Goal: Task Accomplishment & Management: Manage account settings

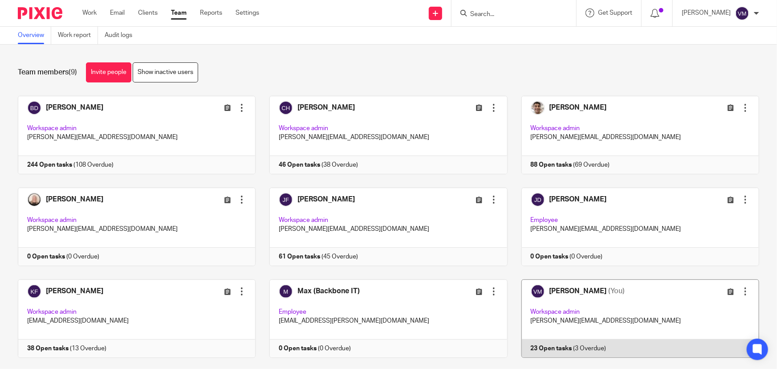
click at [575, 345] on link at bounding box center [634, 318] width 252 height 78
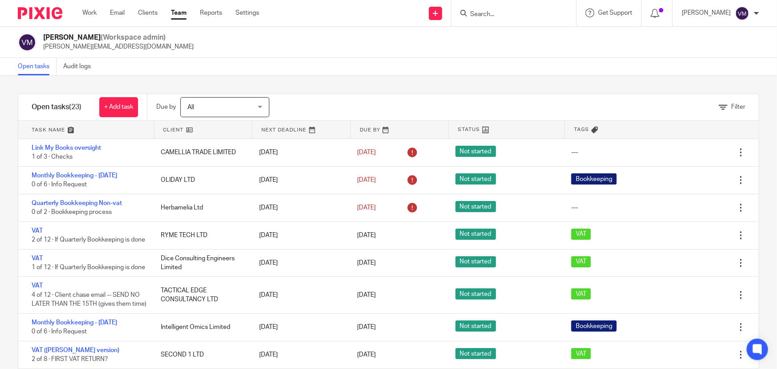
click at [181, 10] on link "Team" at bounding box center [179, 12] width 16 height 9
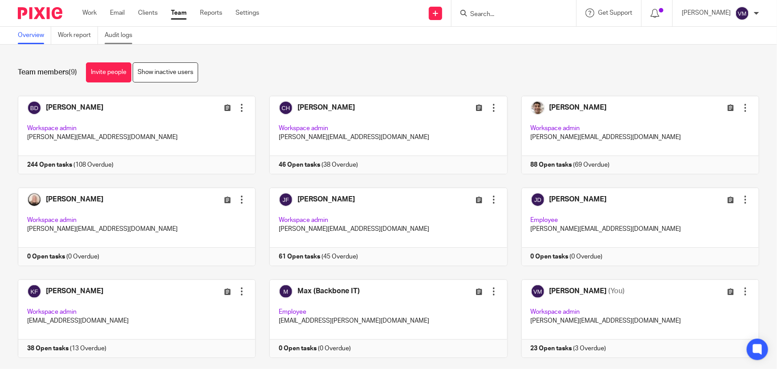
click at [125, 42] on link "Audit logs" at bounding box center [122, 35] width 34 height 17
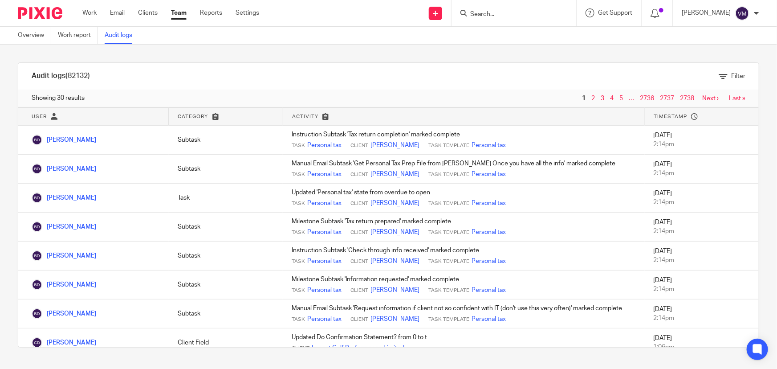
click at [499, 11] on input "Search" at bounding box center [510, 15] width 80 height 8
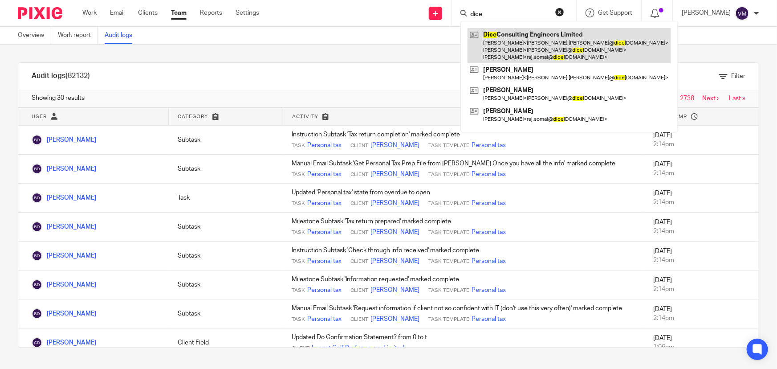
type input "dice"
click at [517, 36] on link at bounding box center [570, 45] width 204 height 35
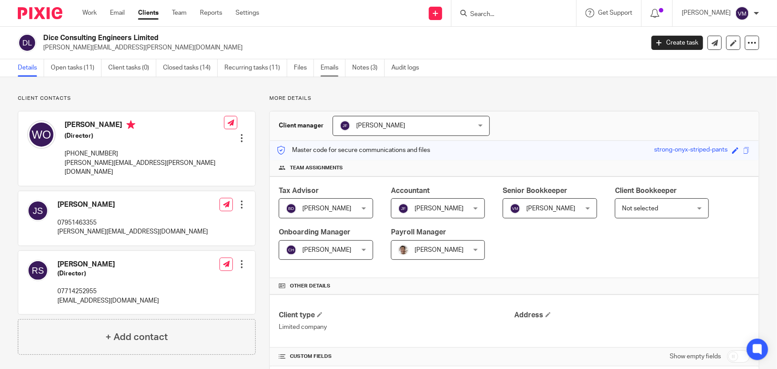
click at [324, 68] on link "Emails" at bounding box center [333, 67] width 25 height 17
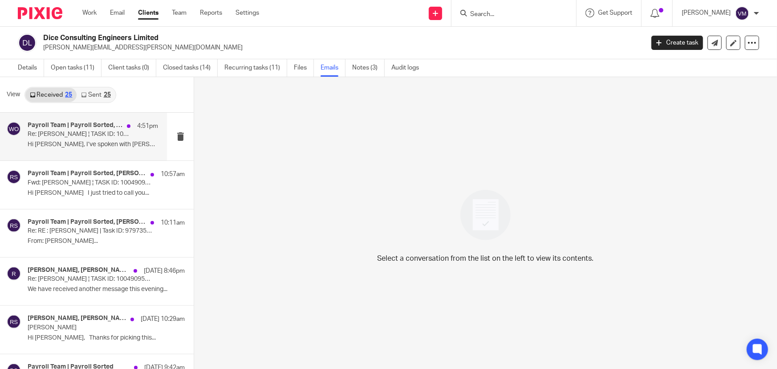
click at [63, 136] on p "Re: [PERSON_NAME] ¦ TASK ID: 10049095318" at bounding box center [80, 135] width 105 height 8
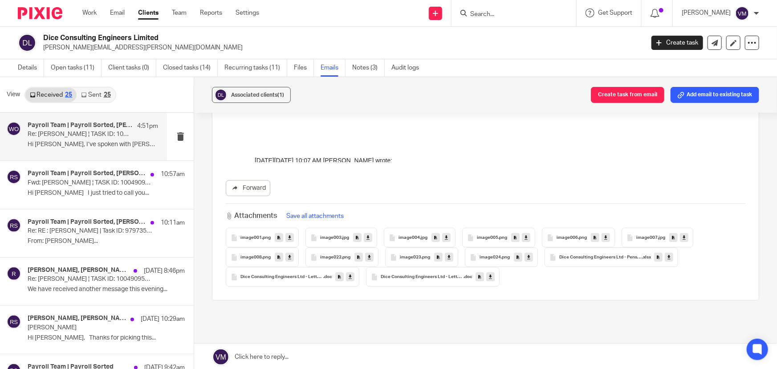
scroll to position [1498, 0]
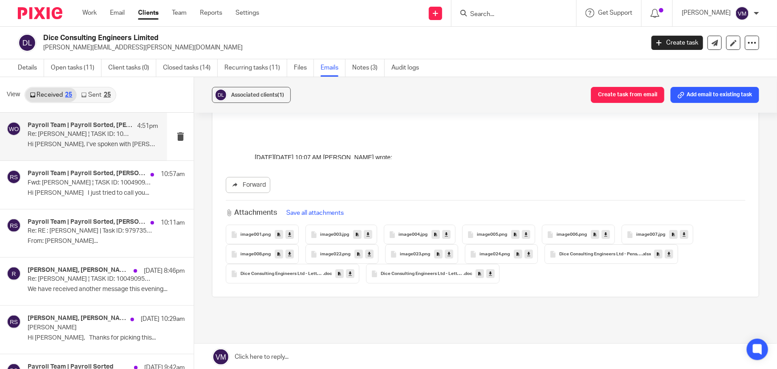
click at [103, 91] on link "Sent 25" at bounding box center [96, 95] width 38 height 14
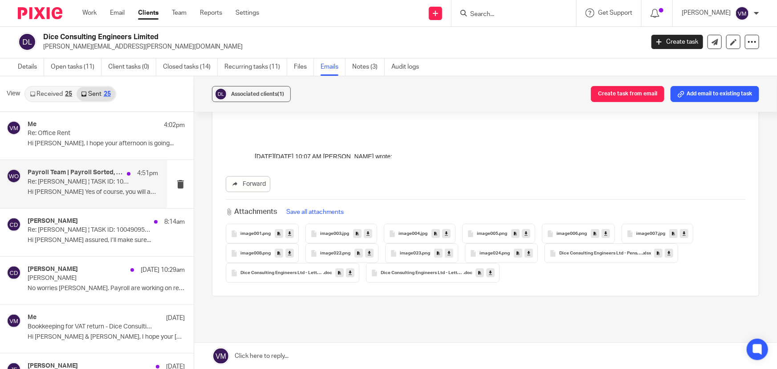
click at [76, 184] on p "Re: [PERSON_NAME] ¦ TASK ID: 10049095318" at bounding box center [80, 182] width 105 height 8
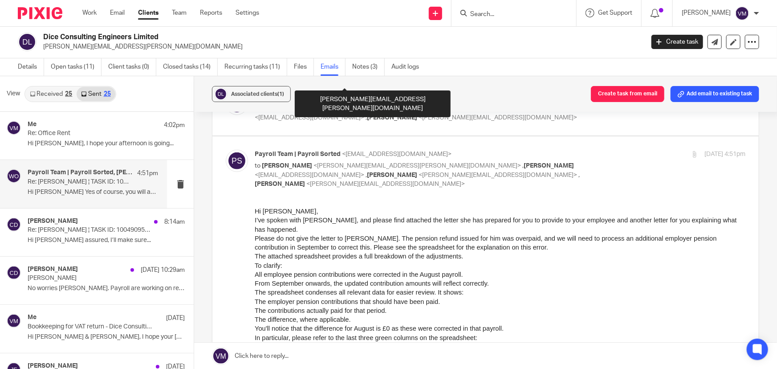
scroll to position [162, 0]
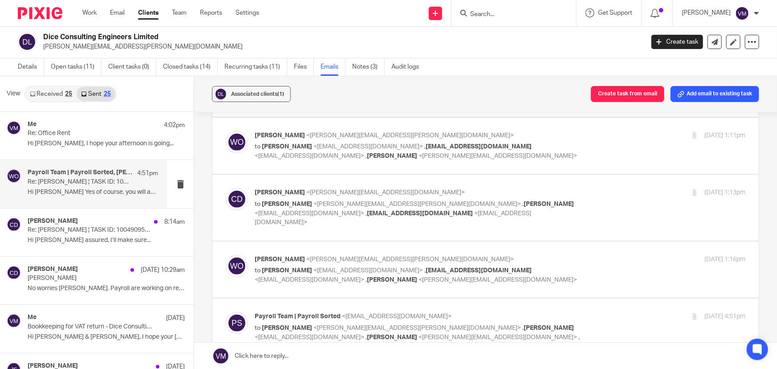
click at [601, 255] on div "[DATE] 1:16pm" at bounding box center [663, 259] width 163 height 9
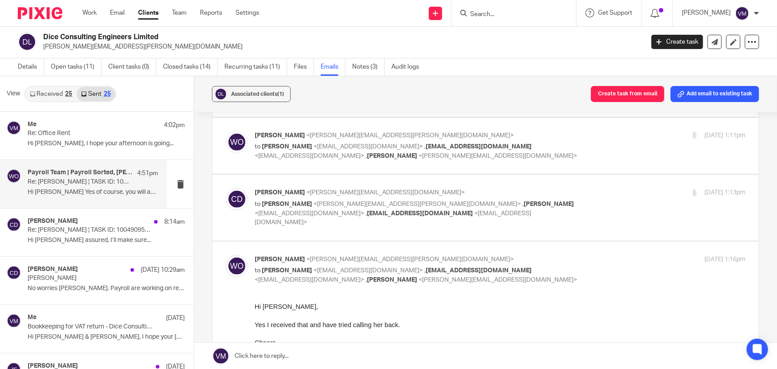
scroll to position [0, 0]
click at [601, 255] on div "[DATE] 1:16pm" at bounding box center [663, 259] width 163 height 9
checkbox input "false"
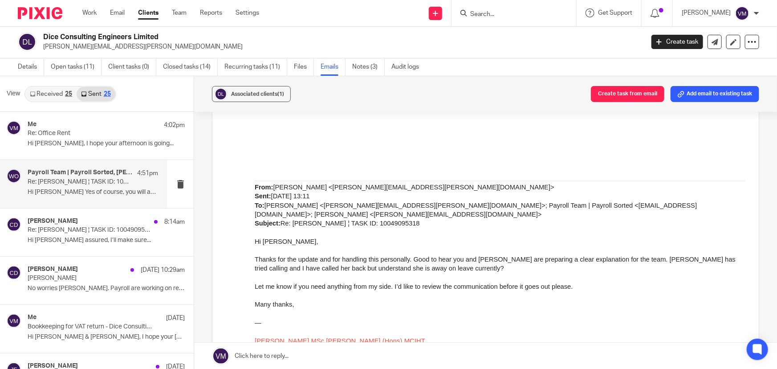
scroll to position [931, 0]
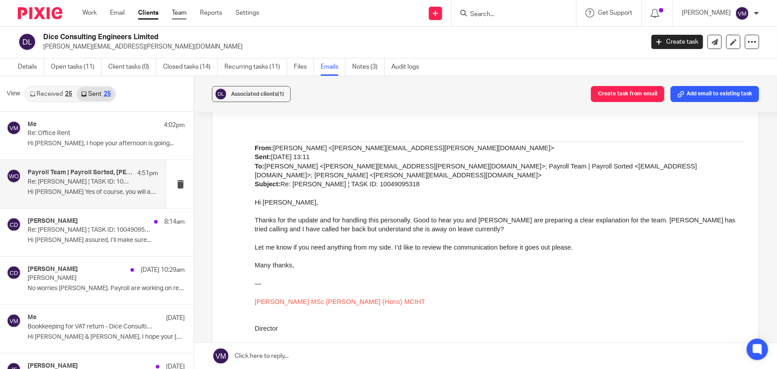
click at [183, 14] on link "Team" at bounding box center [179, 12] width 15 height 9
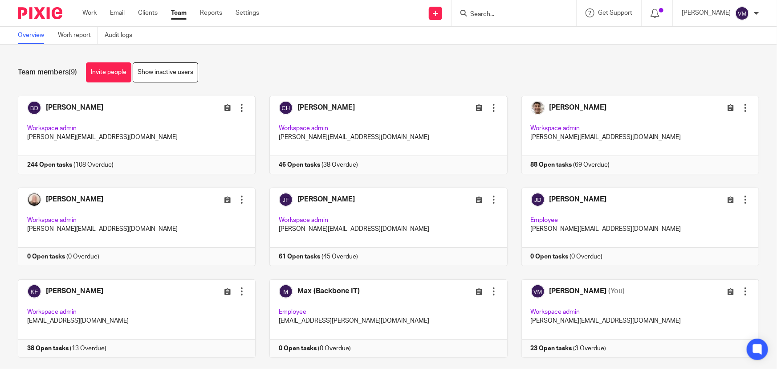
click at [183, 15] on link "Team" at bounding box center [179, 12] width 16 height 9
